Goal: Task Accomplishment & Management: Manage account settings

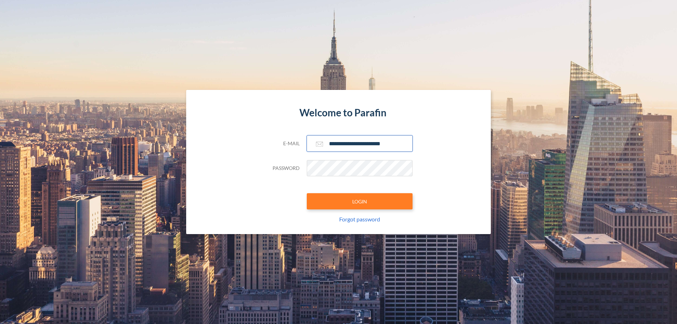
type input "**********"
click at [360, 201] on button "LOGIN" at bounding box center [360, 201] width 106 height 16
